Goal: Book appointment/travel/reservation

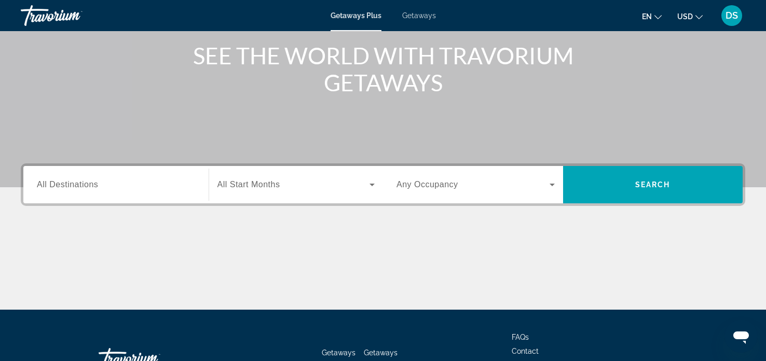
scroll to position [126, 0]
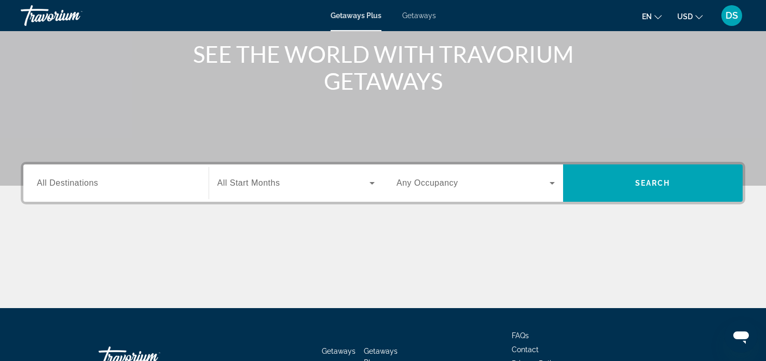
click at [60, 192] on div "Search widget" at bounding box center [116, 184] width 158 height 30
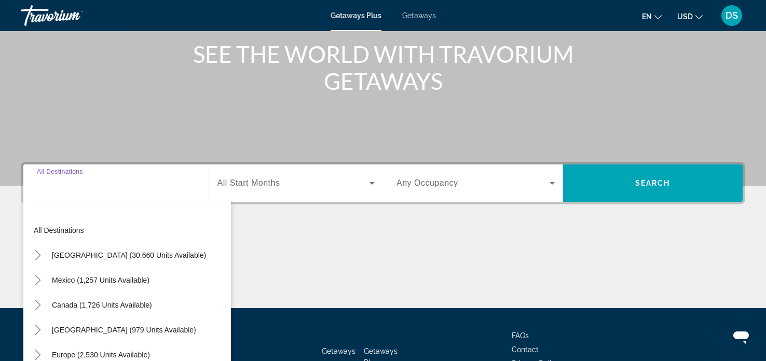
scroll to position [200, 0]
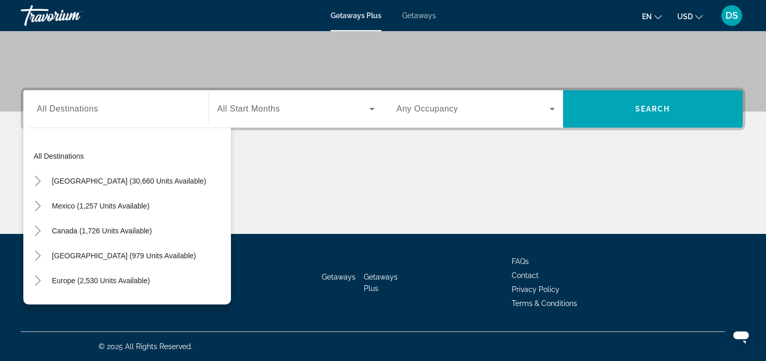
click at [258, 186] on div "Main content" at bounding box center [383, 195] width 724 height 78
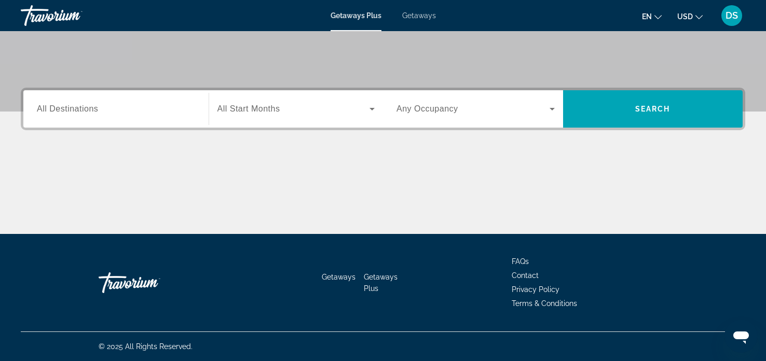
click at [55, 109] on span "All Destinations" at bounding box center [67, 108] width 61 height 9
click at [55, 109] on input "Destination All Destinations" at bounding box center [116, 109] width 158 height 12
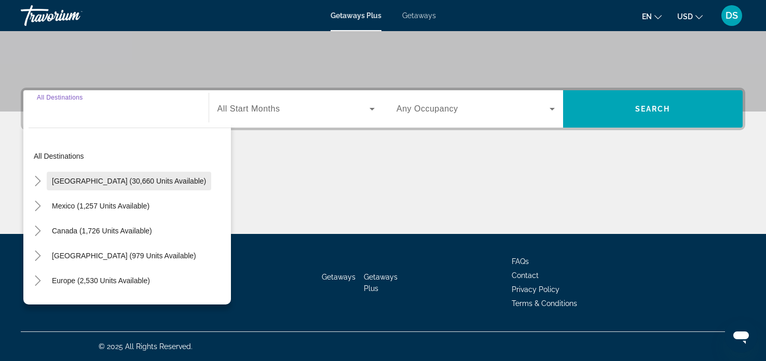
click at [88, 177] on span "[GEOGRAPHIC_DATA] (30,660 units available)" at bounding box center [129, 181] width 154 height 8
type input "**********"
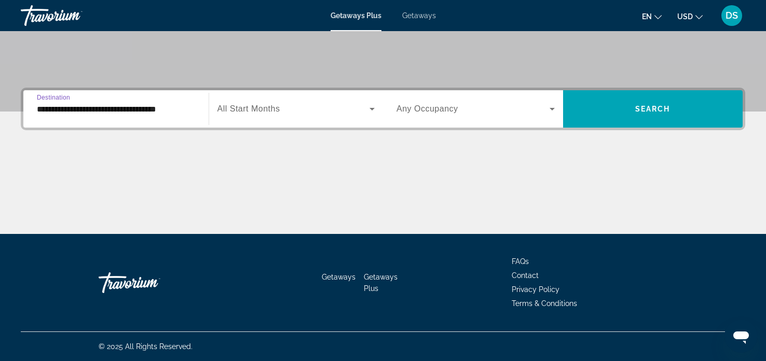
click at [372, 108] on icon "Search widget" at bounding box center [371, 109] width 5 height 3
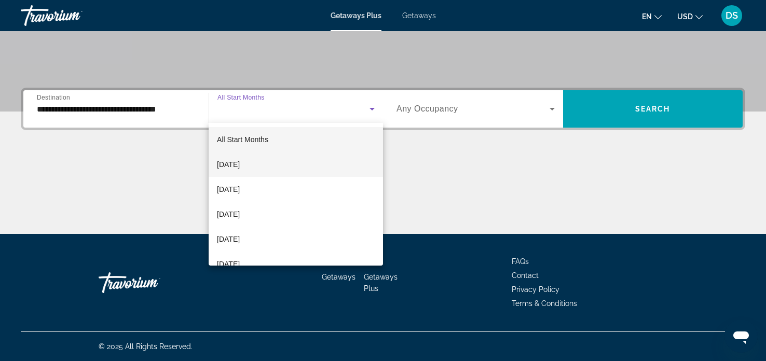
click at [297, 165] on mat-option "[DATE]" at bounding box center [296, 164] width 174 height 25
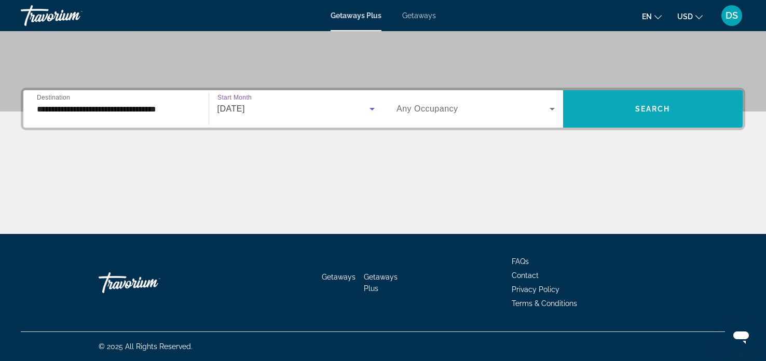
click at [617, 104] on span "Search widget" at bounding box center [653, 108] width 180 height 25
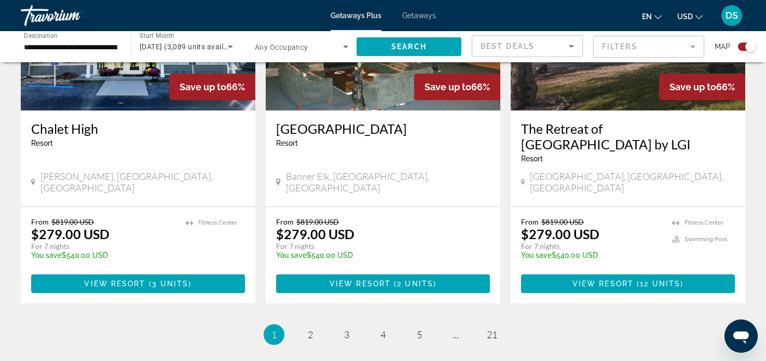
scroll to position [1633, 0]
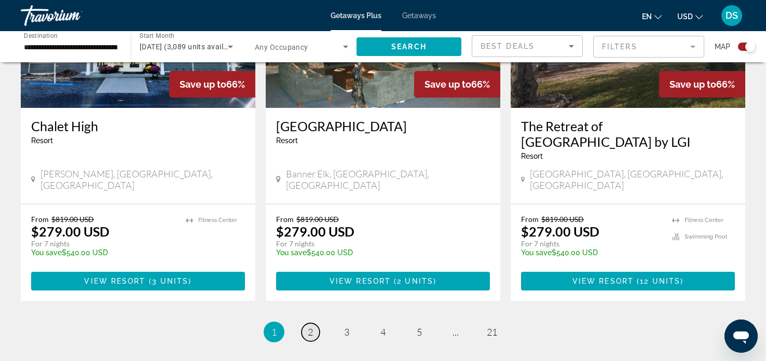
click at [313, 323] on link "page 2" at bounding box center [310, 332] width 18 height 18
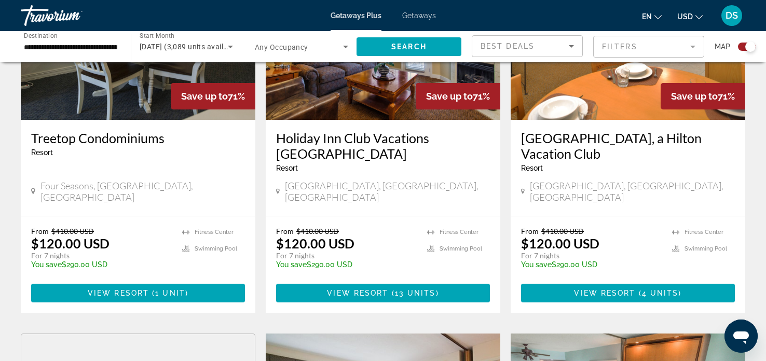
scroll to position [1141, 0]
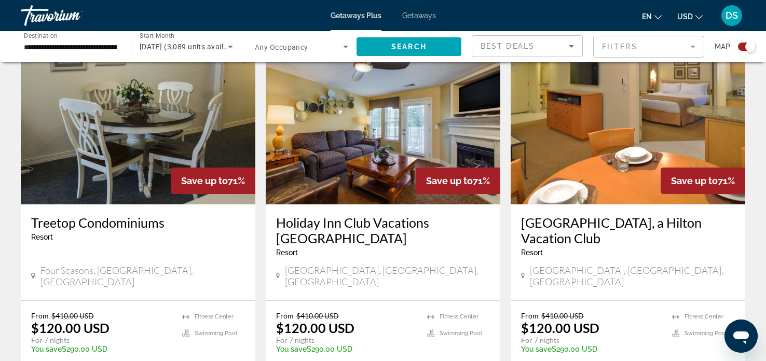
click at [313, 240] on div "Holiday Inn Club Vacations [GEOGRAPHIC_DATA] - This is an adults only resort" at bounding box center [383, 240] width 214 height 50
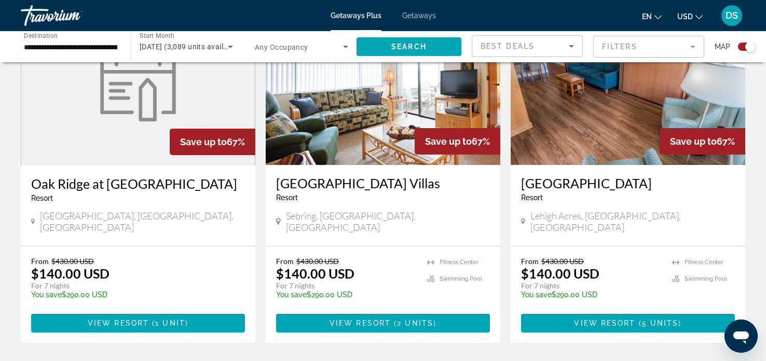
scroll to position [1563, 0]
